Goal: Task Accomplishment & Management: Manage account settings

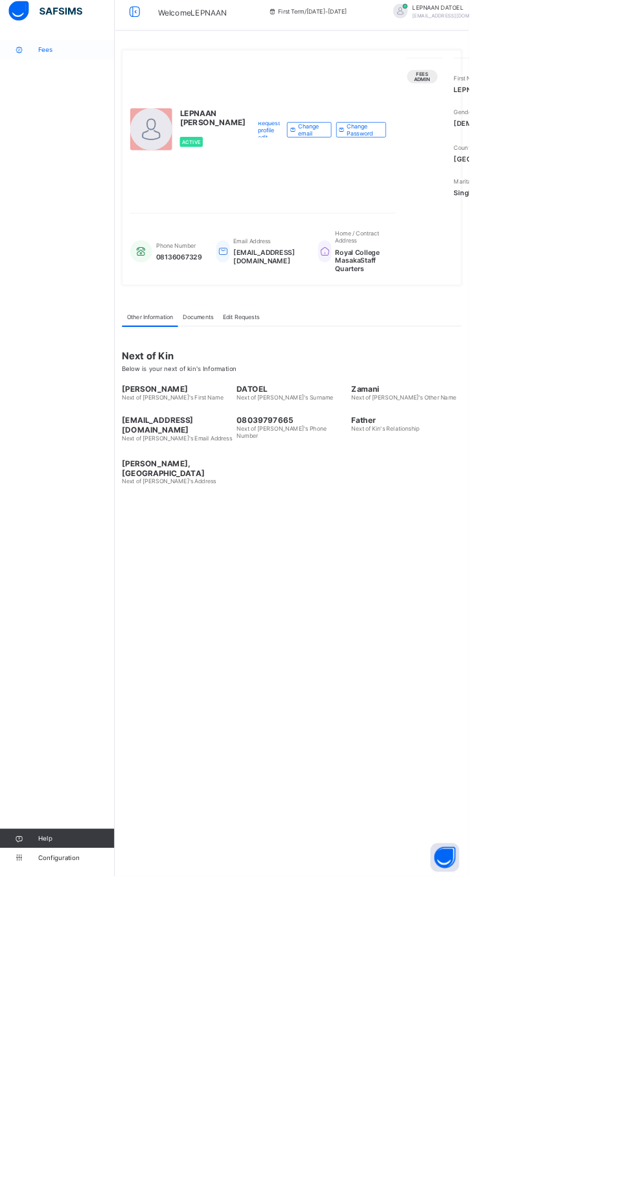
click at [75, 70] on link "Fees" at bounding box center [78, 78] width 156 height 26
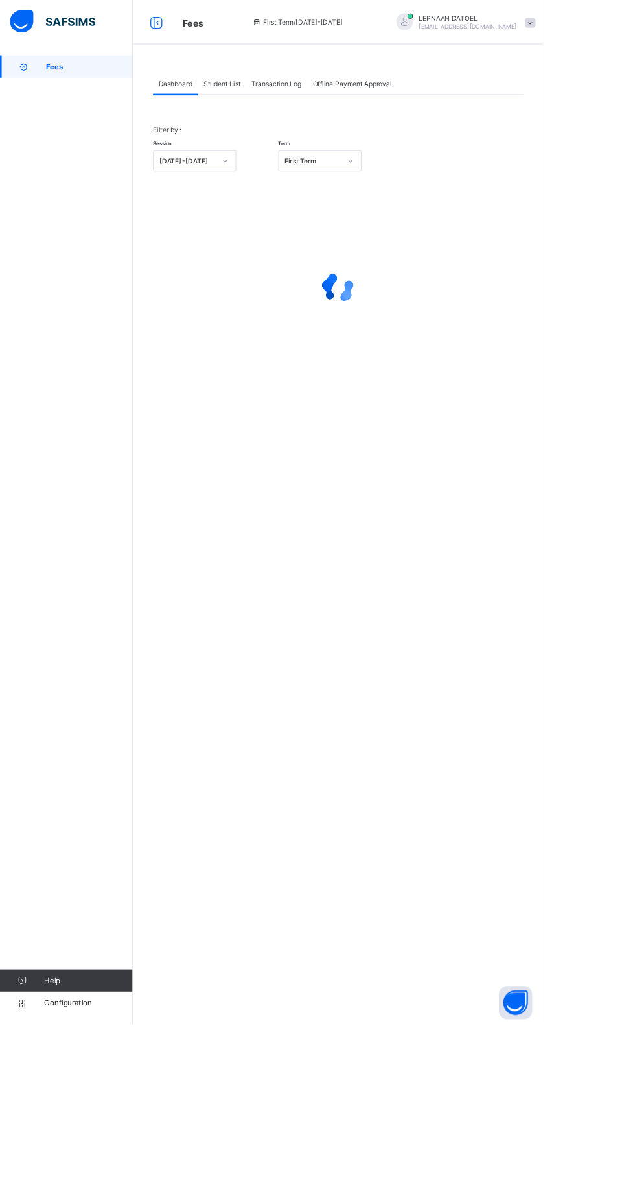
click at [264, 91] on div "Student List" at bounding box center [259, 97] width 56 height 26
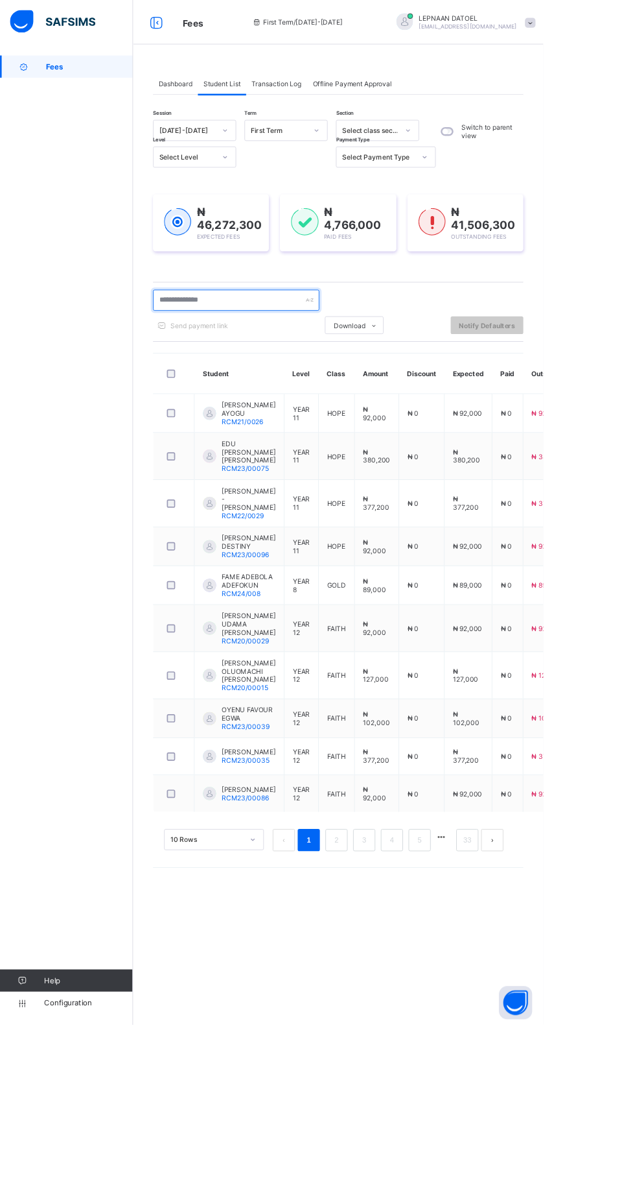
click at [253, 350] on input "text" at bounding box center [276, 350] width 195 height 25
click at [241, 349] on input "text" at bounding box center [276, 350] width 195 height 25
click at [253, 350] on input "text" at bounding box center [276, 350] width 195 height 25
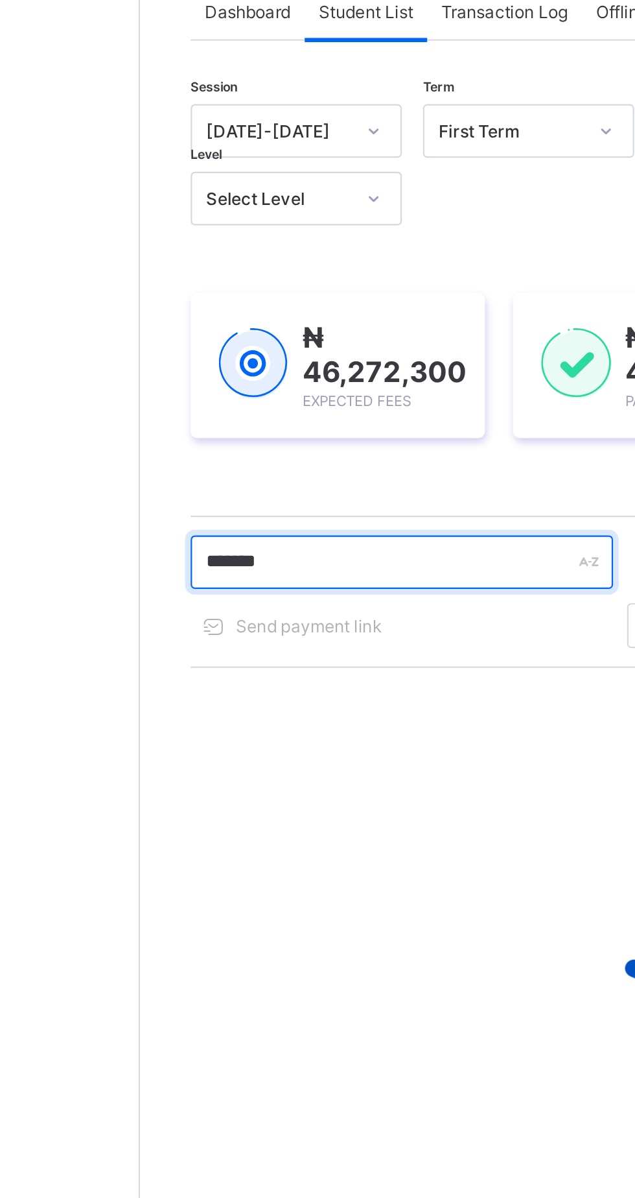
type input "*******"
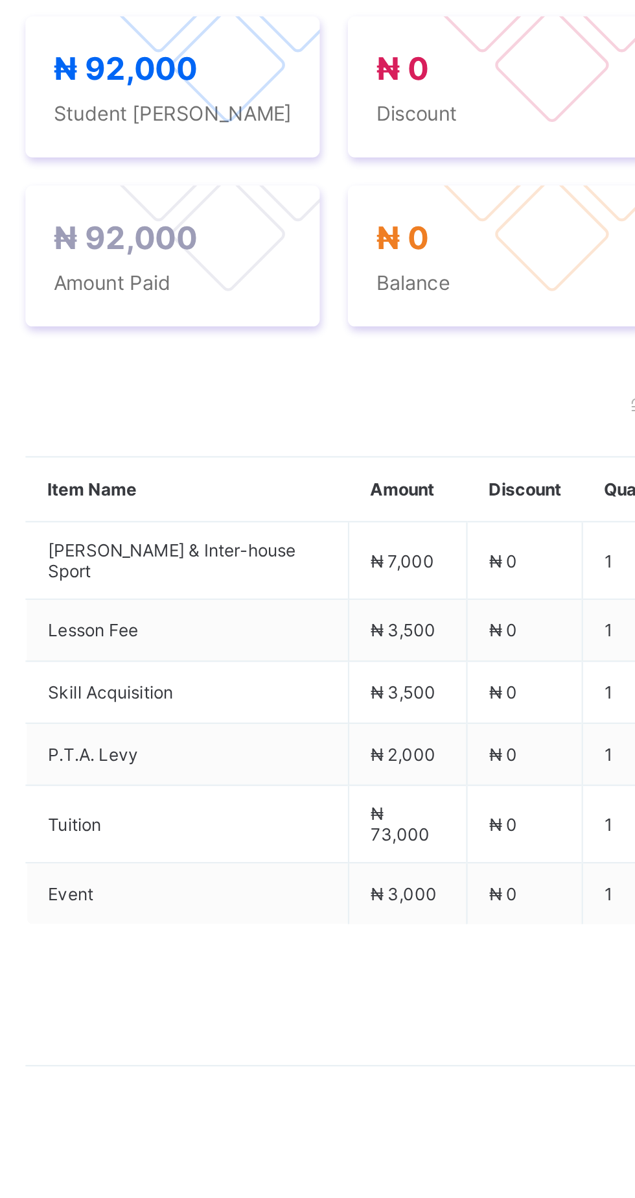
click at [263, 381] on span "Payment History" at bounding box center [246, 376] width 60 height 10
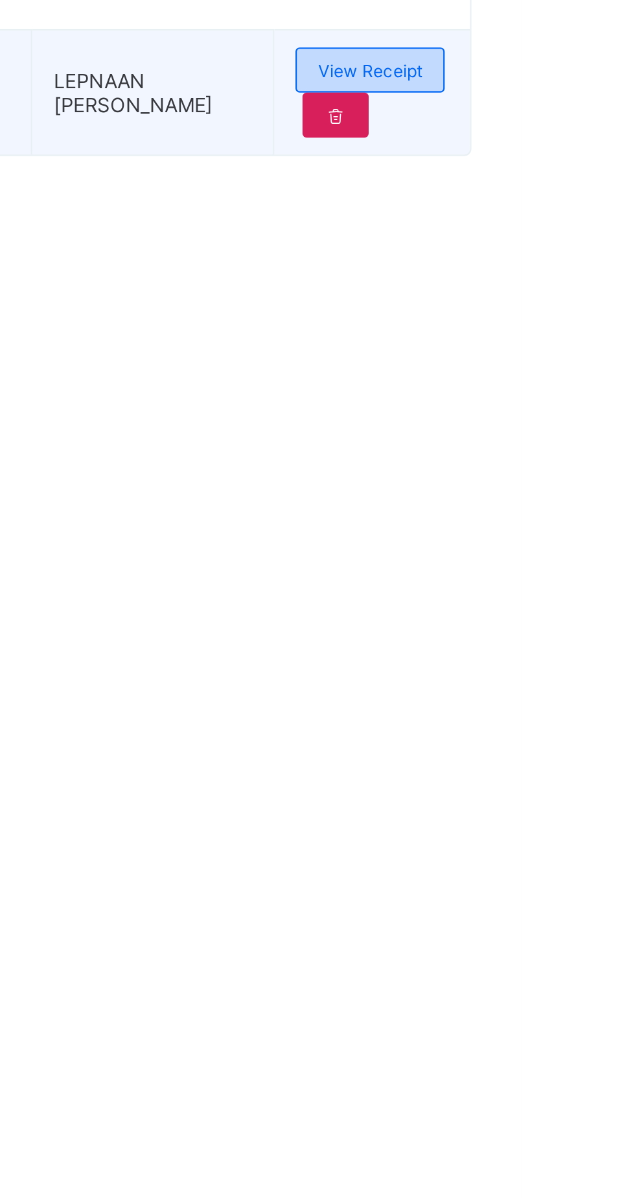
click at [582, 513] on span "View Receipt" at bounding box center [565, 508] width 48 height 10
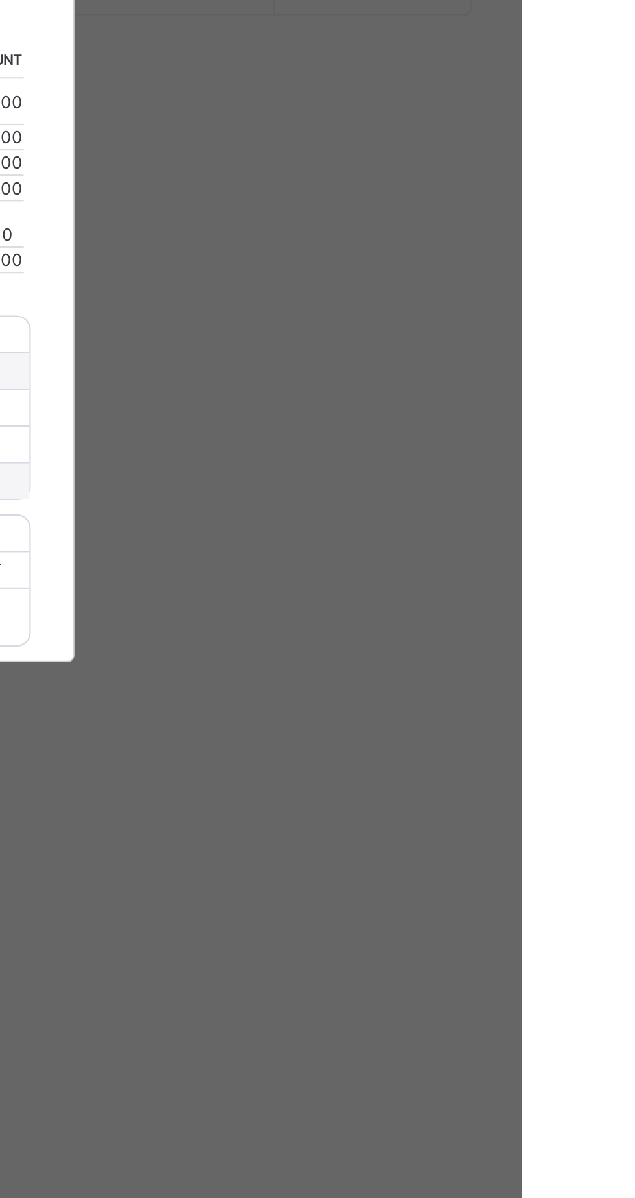
click at [392, 484] on span "Download receipt" at bounding box center [359, 479] width 64 height 10
